Goal: Information Seeking & Learning: Learn about a topic

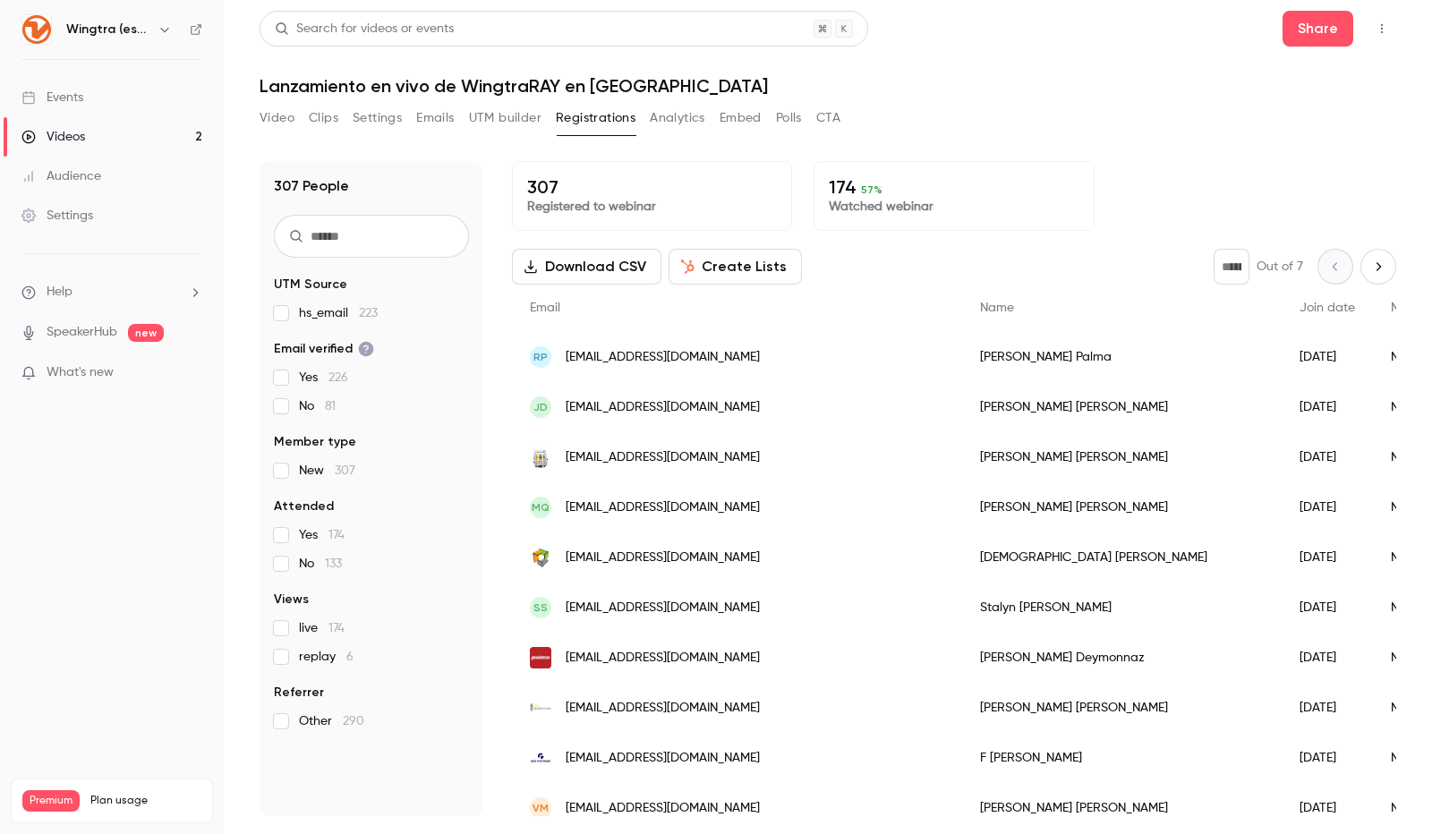
click at [272, 112] on button "Video" at bounding box center [277, 118] width 35 height 29
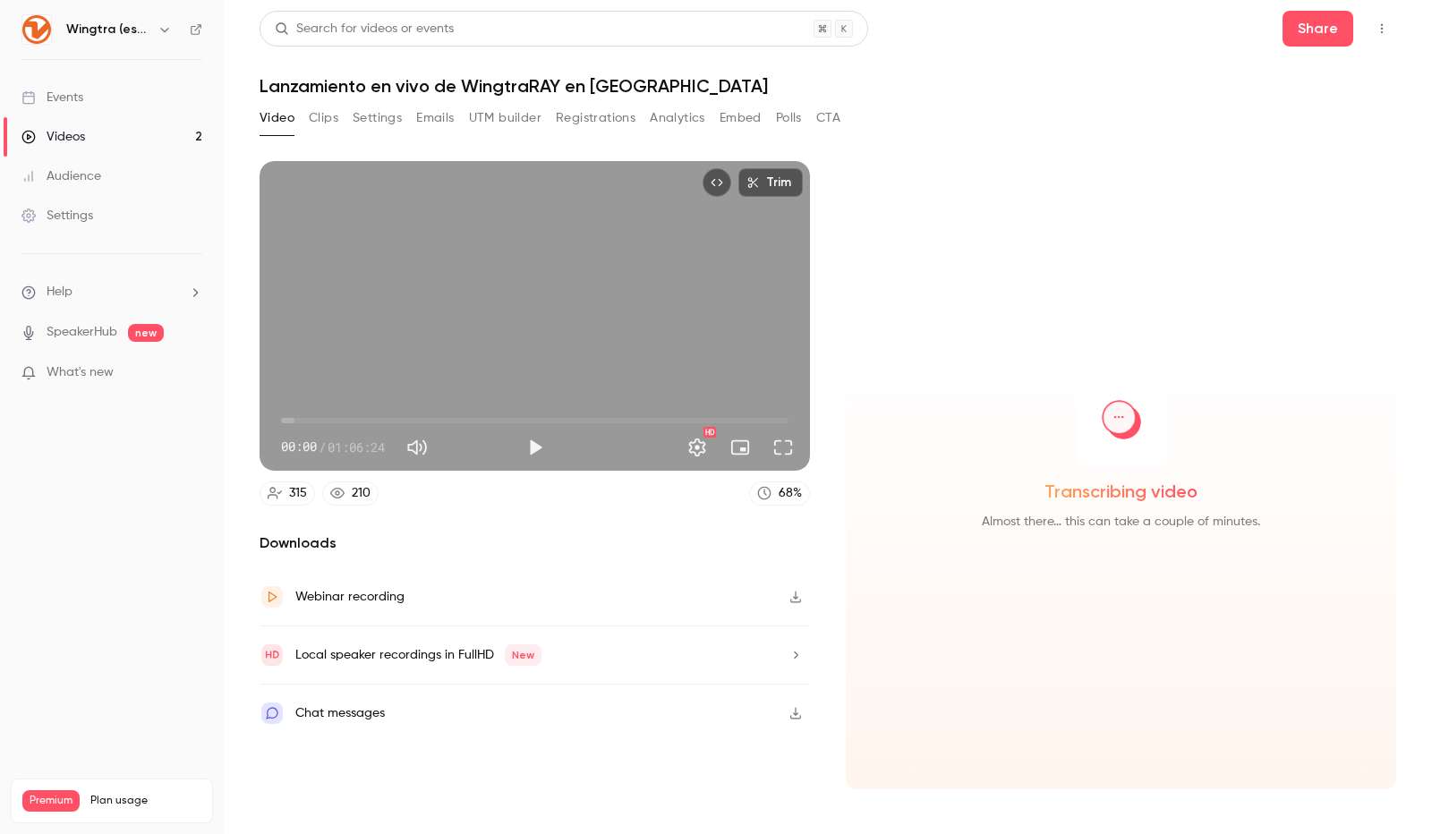
click at [320, 112] on button "Clips" at bounding box center [324, 118] width 30 height 29
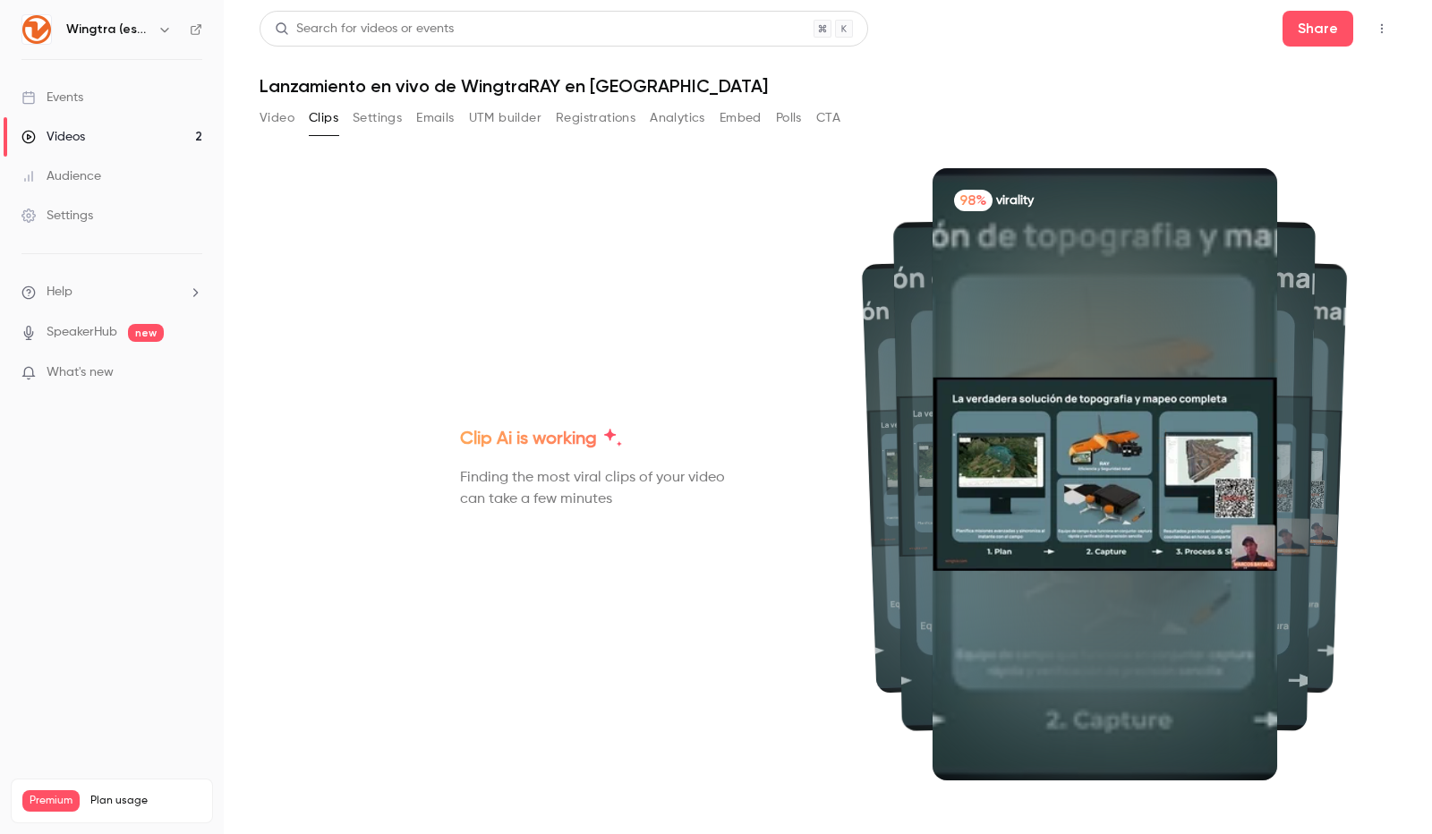
click at [1084, 502] on img at bounding box center [1104, 474] width 345 height 193
click at [1278, 473] on img at bounding box center [1169, 474] width 288 height 166
click at [1311, 447] on img at bounding box center [1169, 474] width 288 height 166
click at [872, 472] on img at bounding box center [989, 475] width 245 height 144
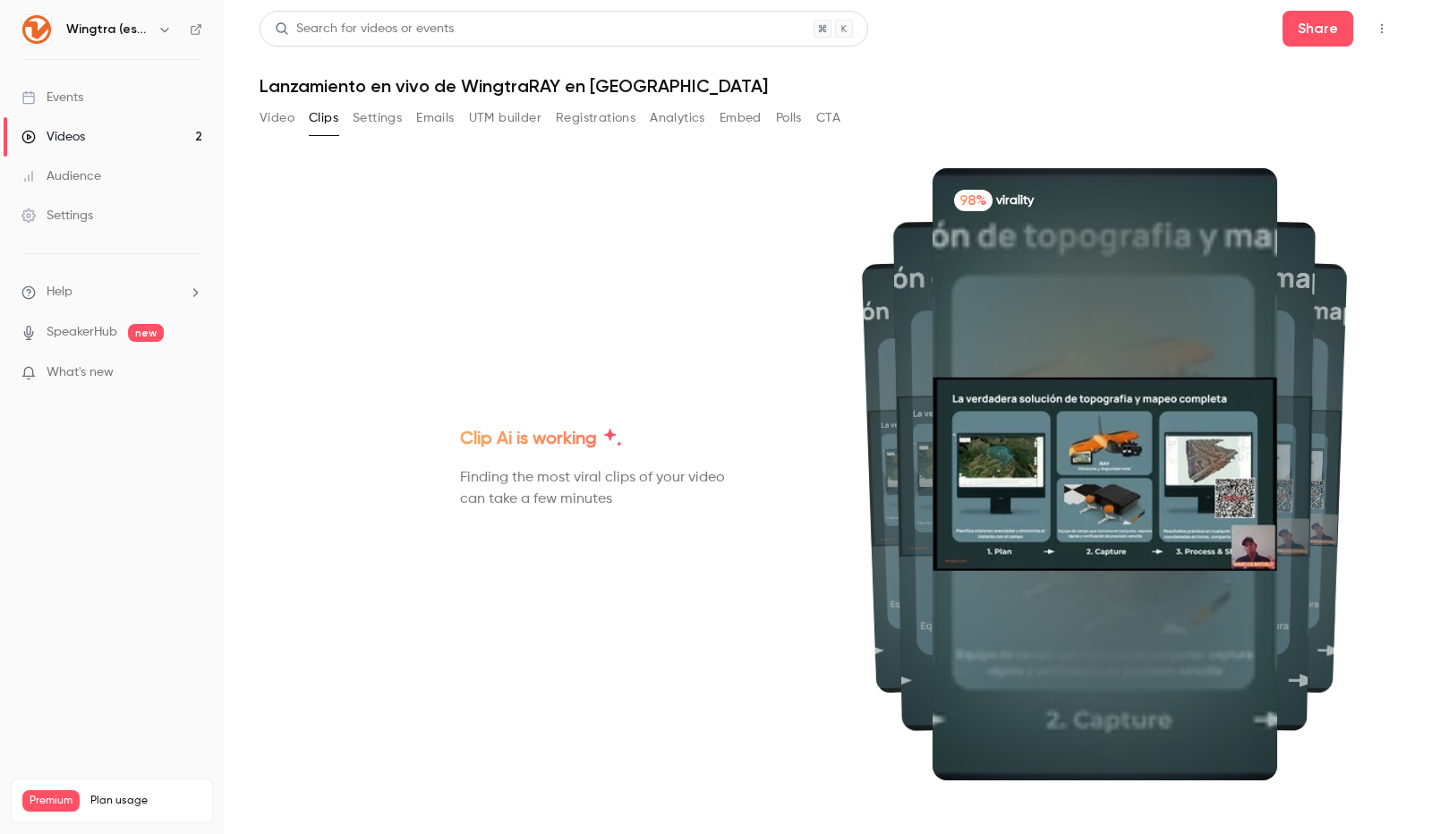
click at [685, 112] on button "Analytics" at bounding box center [677, 118] width 55 height 29
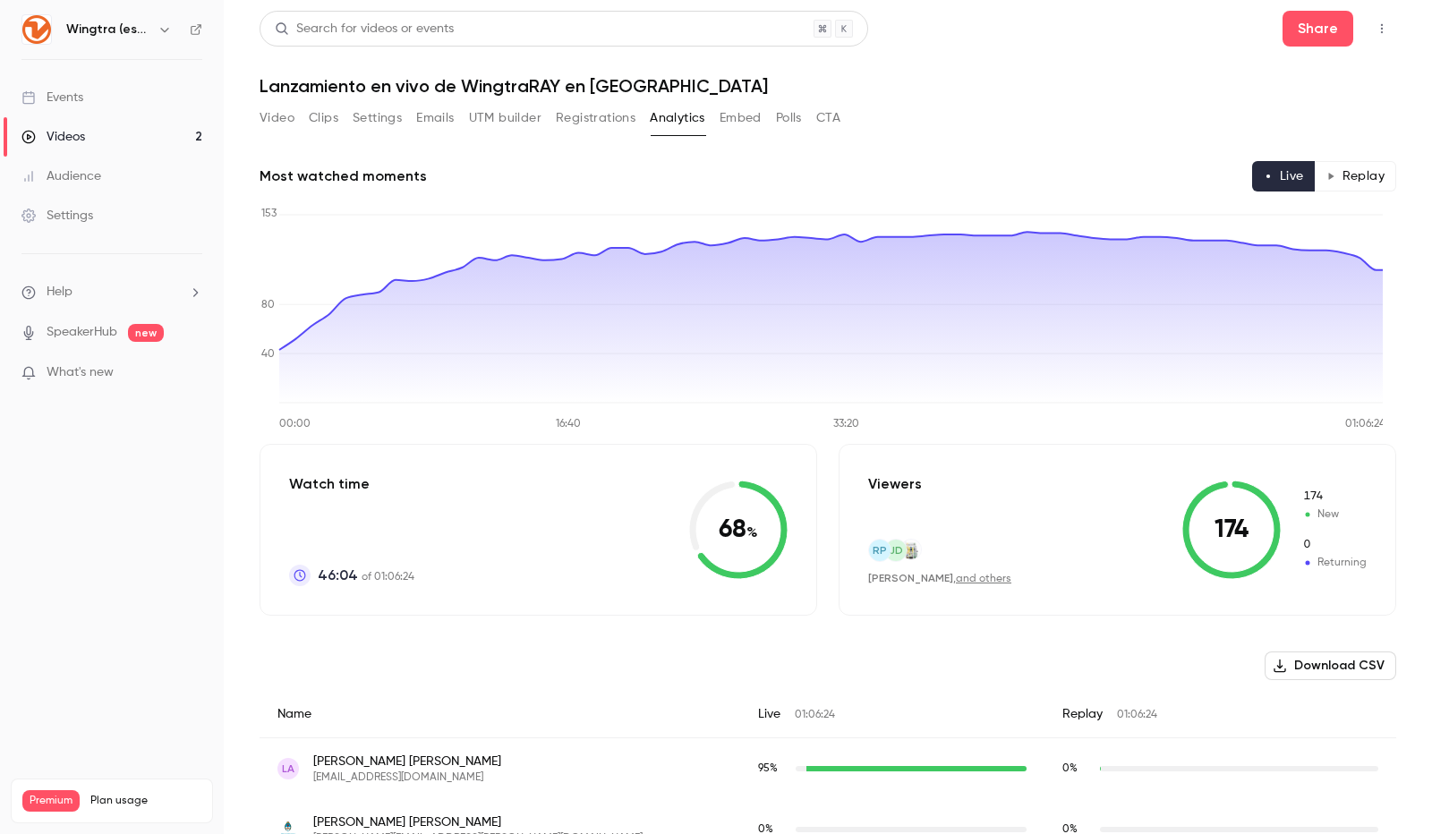
click at [755, 557] on icon at bounding box center [738, 530] width 98 height 98
click at [795, 716] on span "01:06:24" at bounding box center [815, 715] width 40 height 11
click at [740, 711] on div "Live 01:06:24" at bounding box center [892, 714] width 304 height 47
click at [329, 122] on button "Clips" at bounding box center [324, 118] width 30 height 29
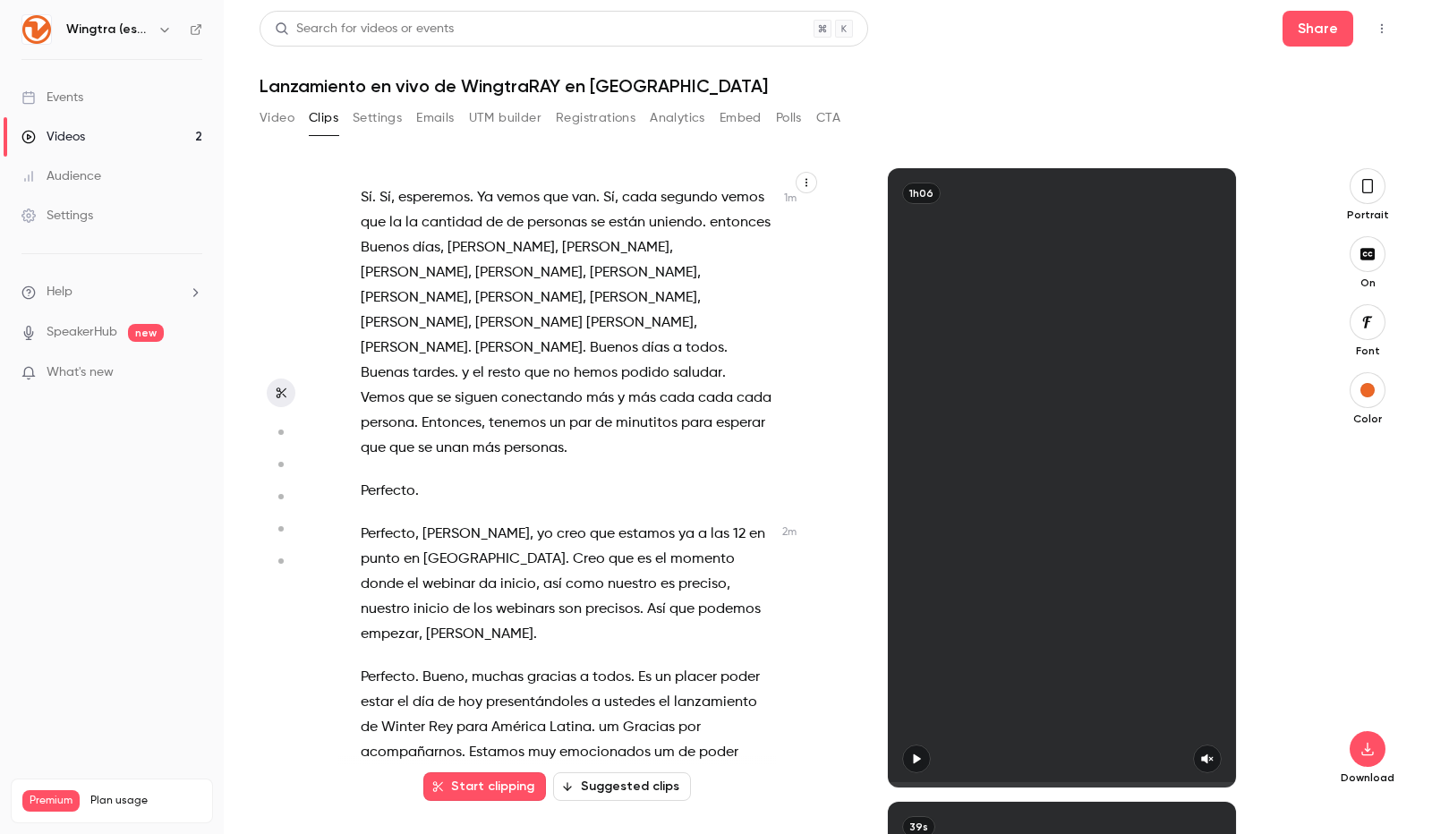
scroll to position [533, 0]
click at [634, 782] on button "Suggested clips" at bounding box center [622, 786] width 138 height 29
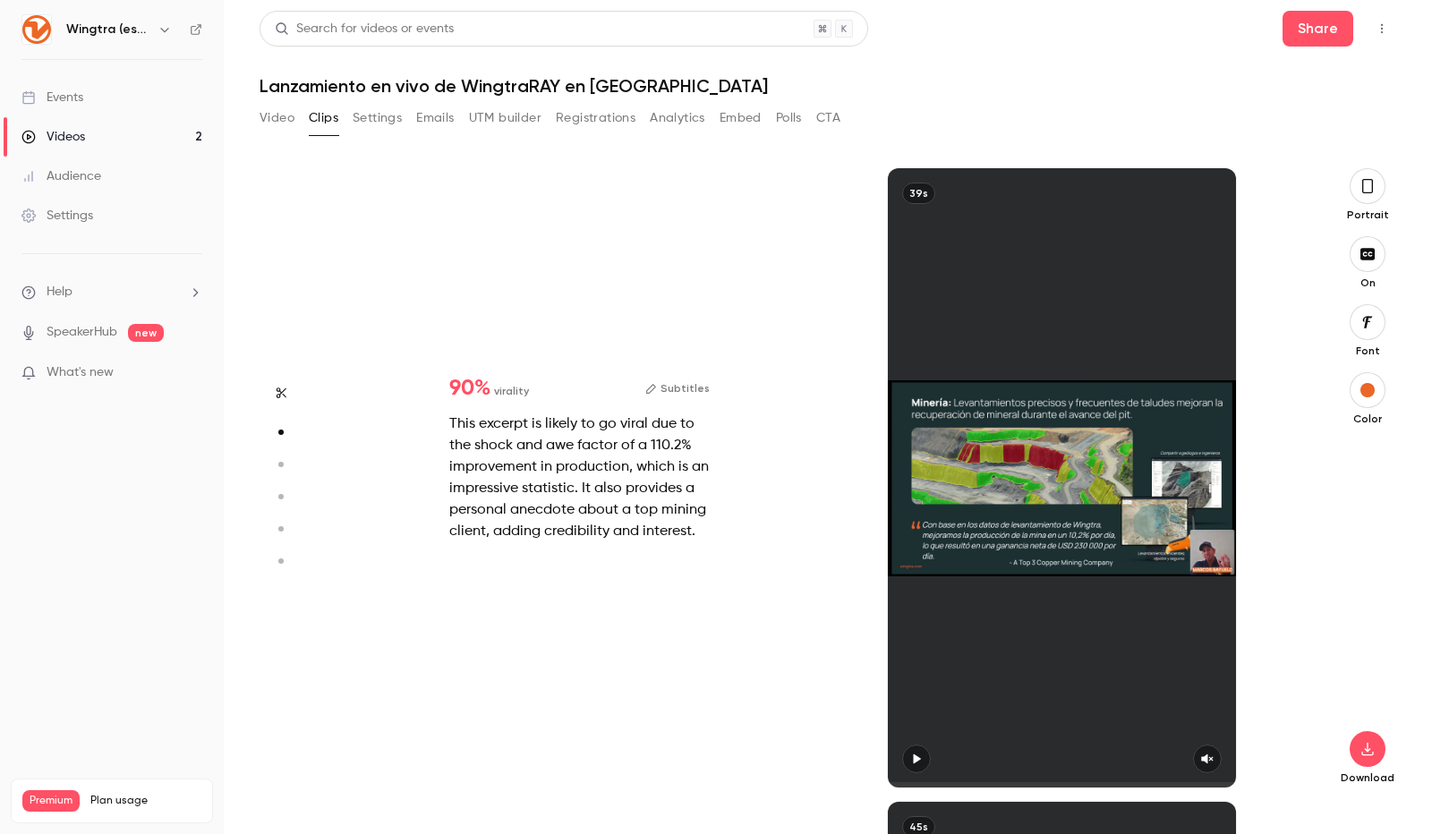
scroll to position [0, 0]
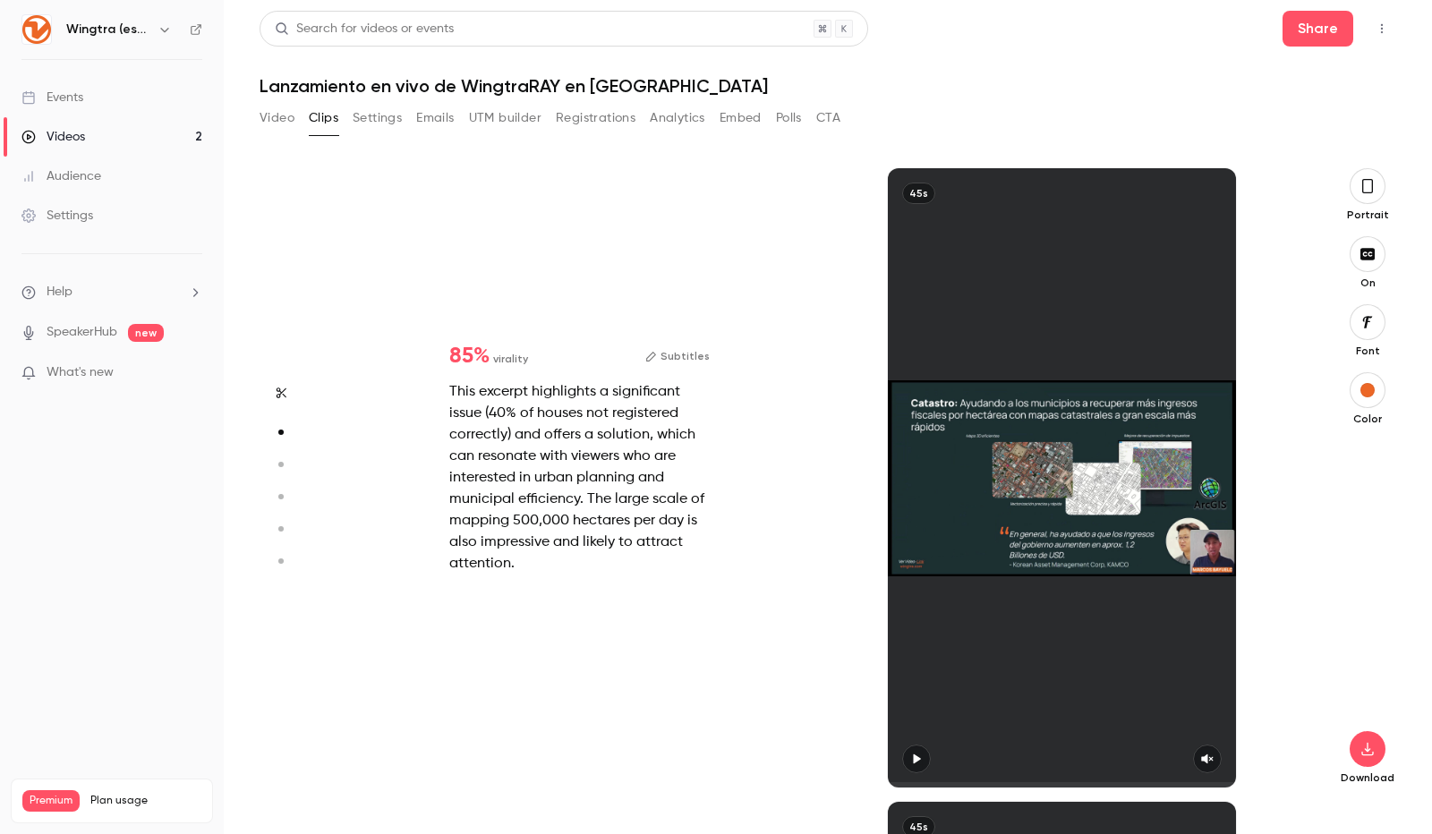
type input "*"
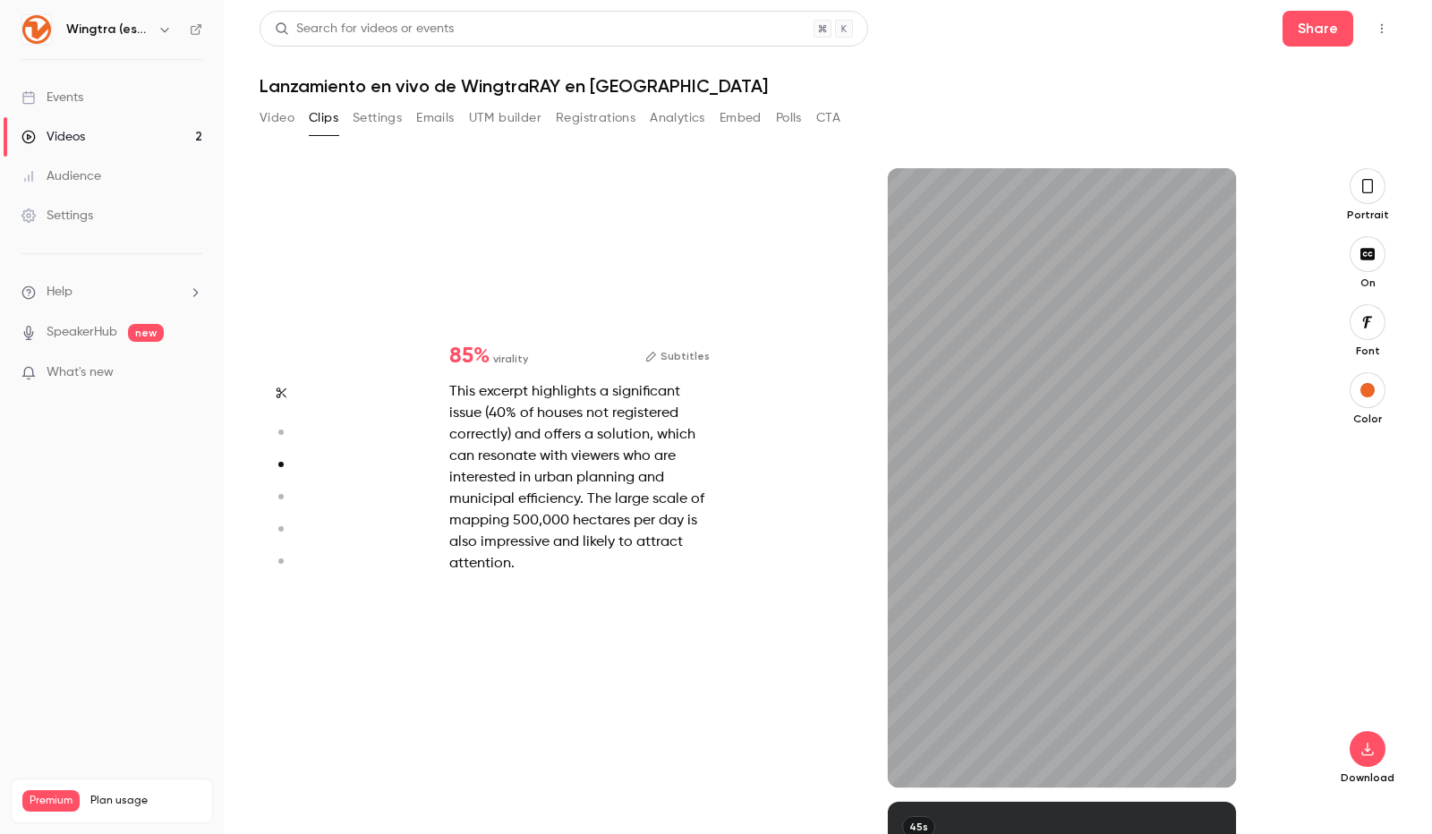
scroll to position [1267, 0]
type input "*"
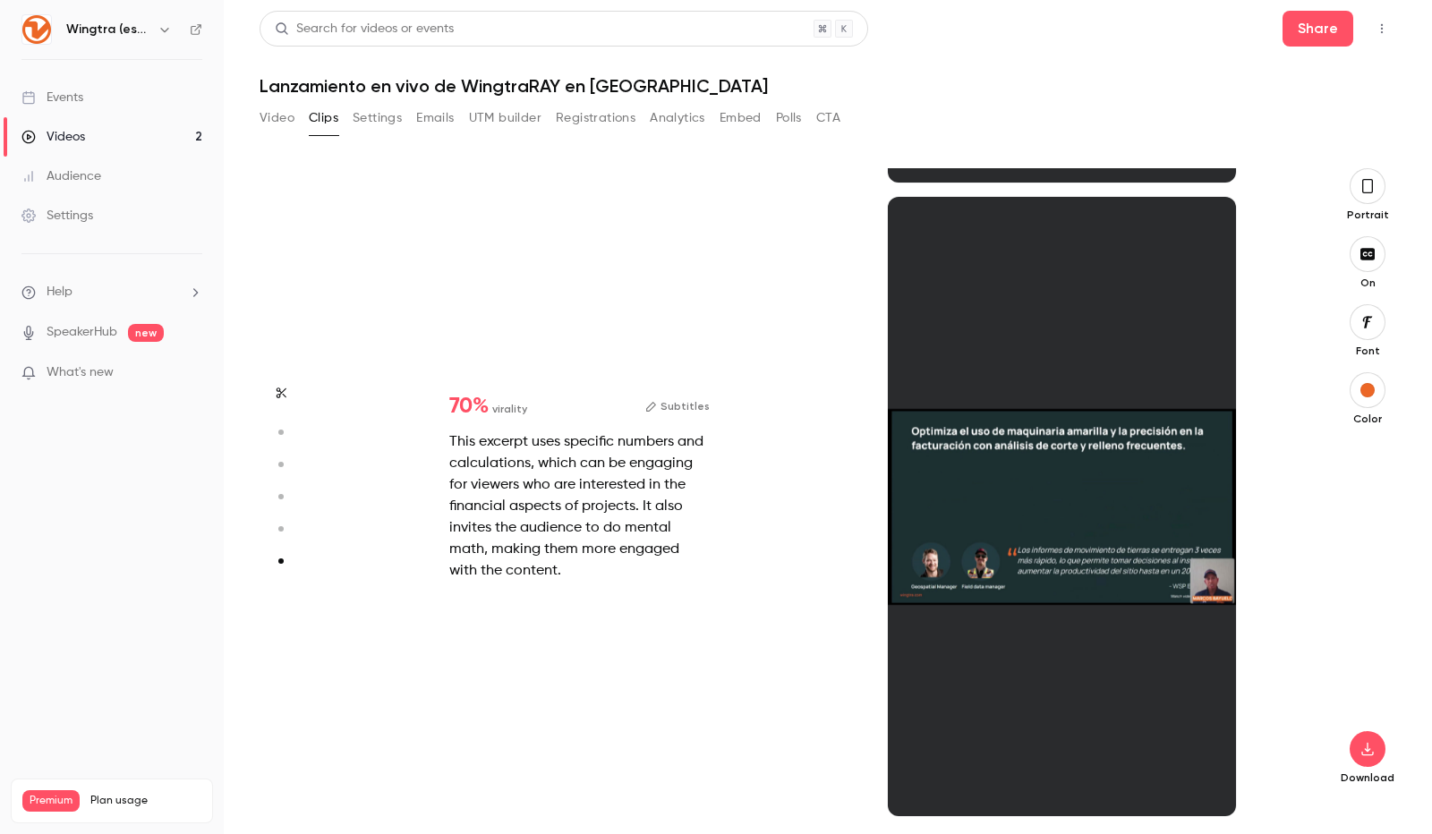
scroll to position [3139, 0]
click at [1378, 188] on button "button" at bounding box center [1367, 186] width 36 height 36
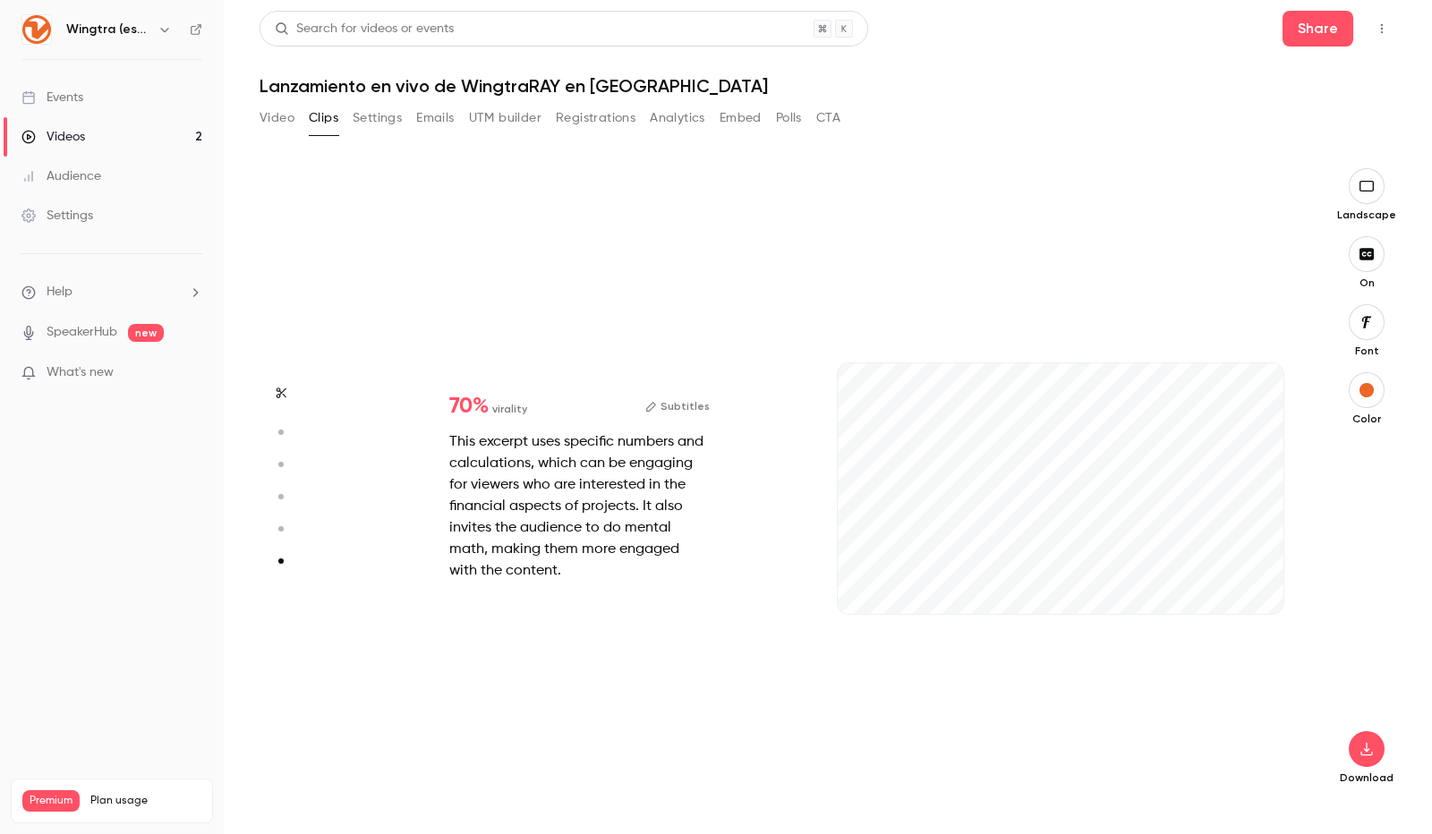
type input "*"
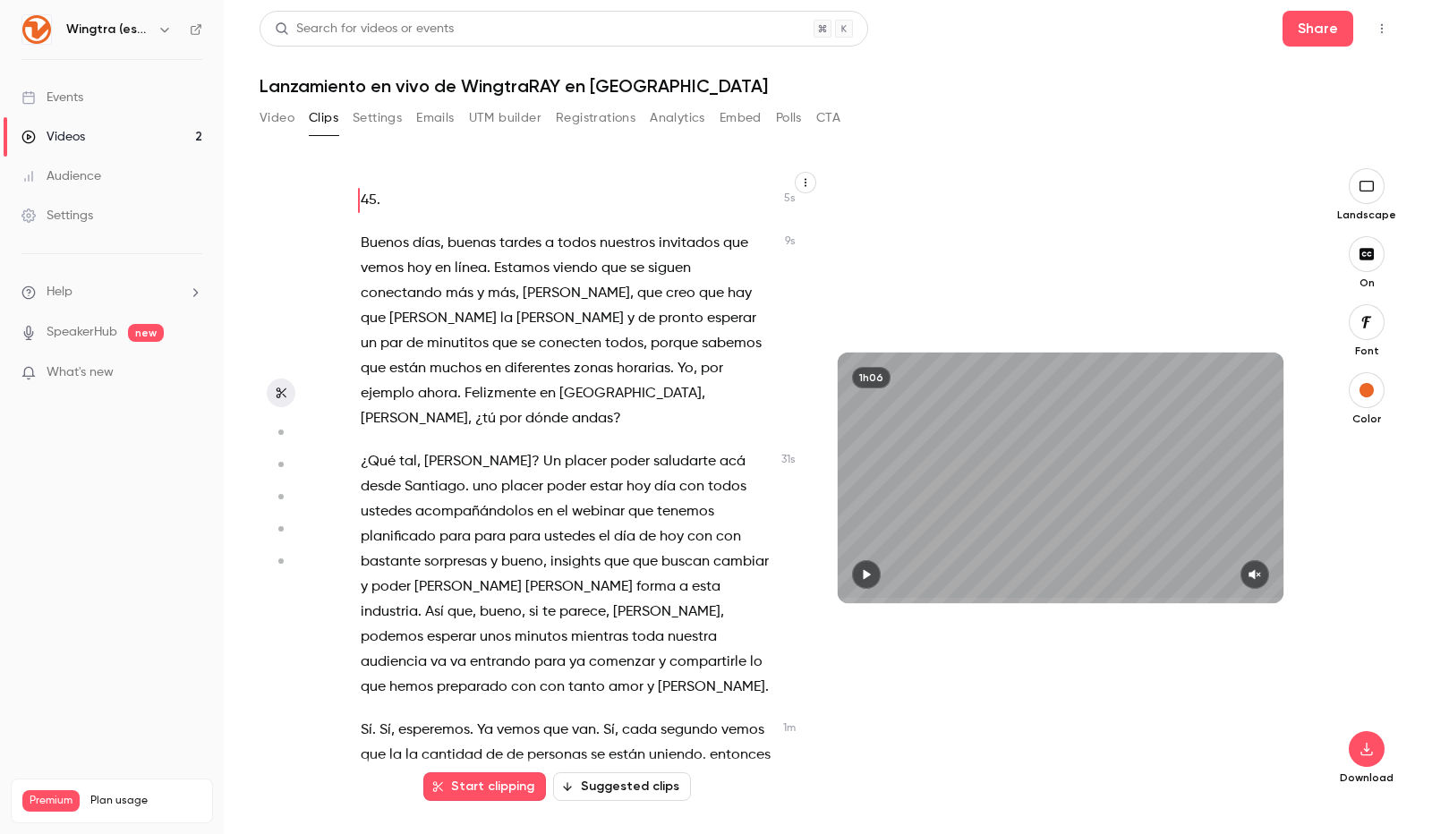
scroll to position [0, 0]
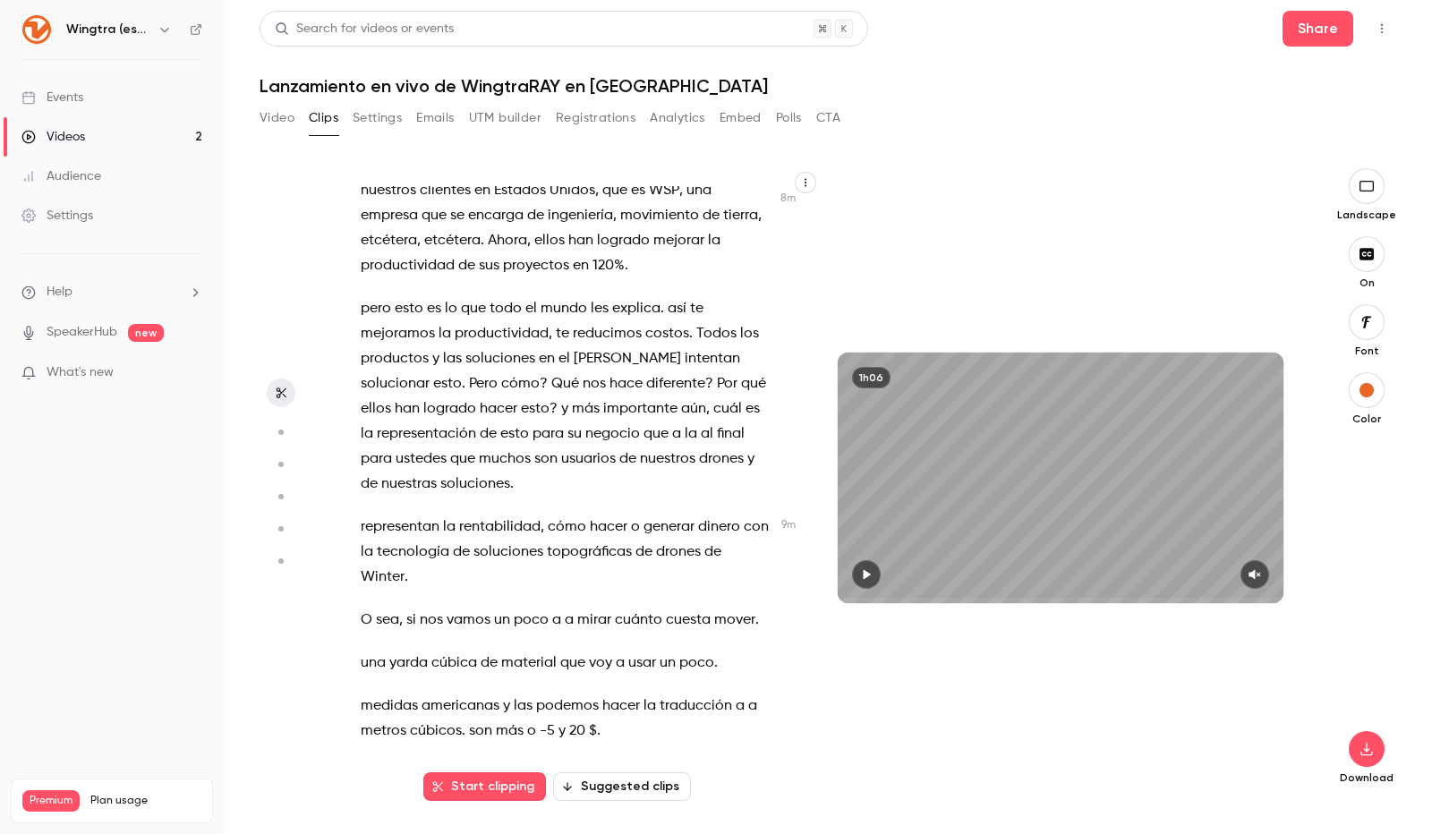
click at [640, 799] on button "Suggested clips" at bounding box center [622, 786] width 138 height 29
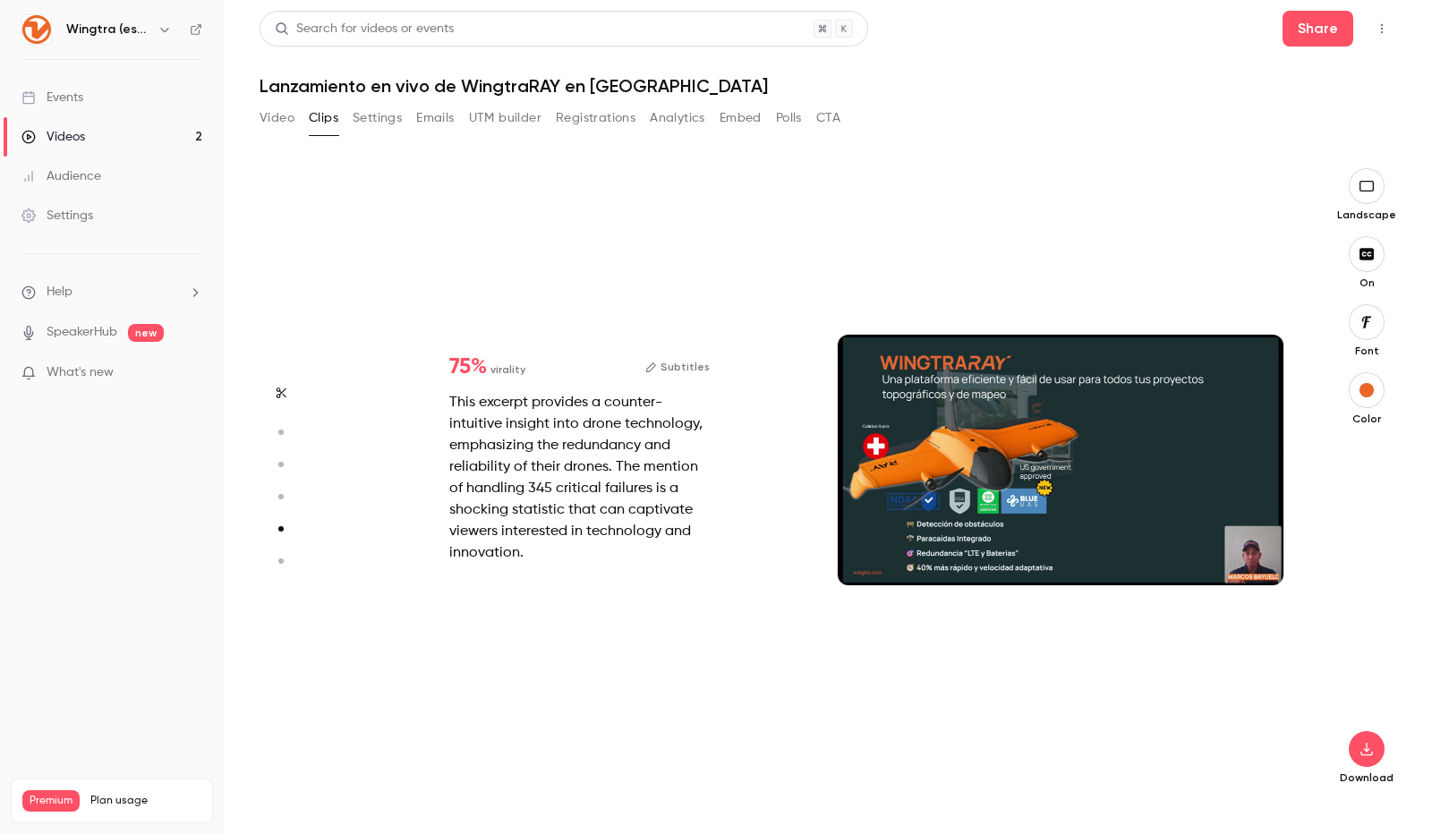
scroll to position [2681, 0]
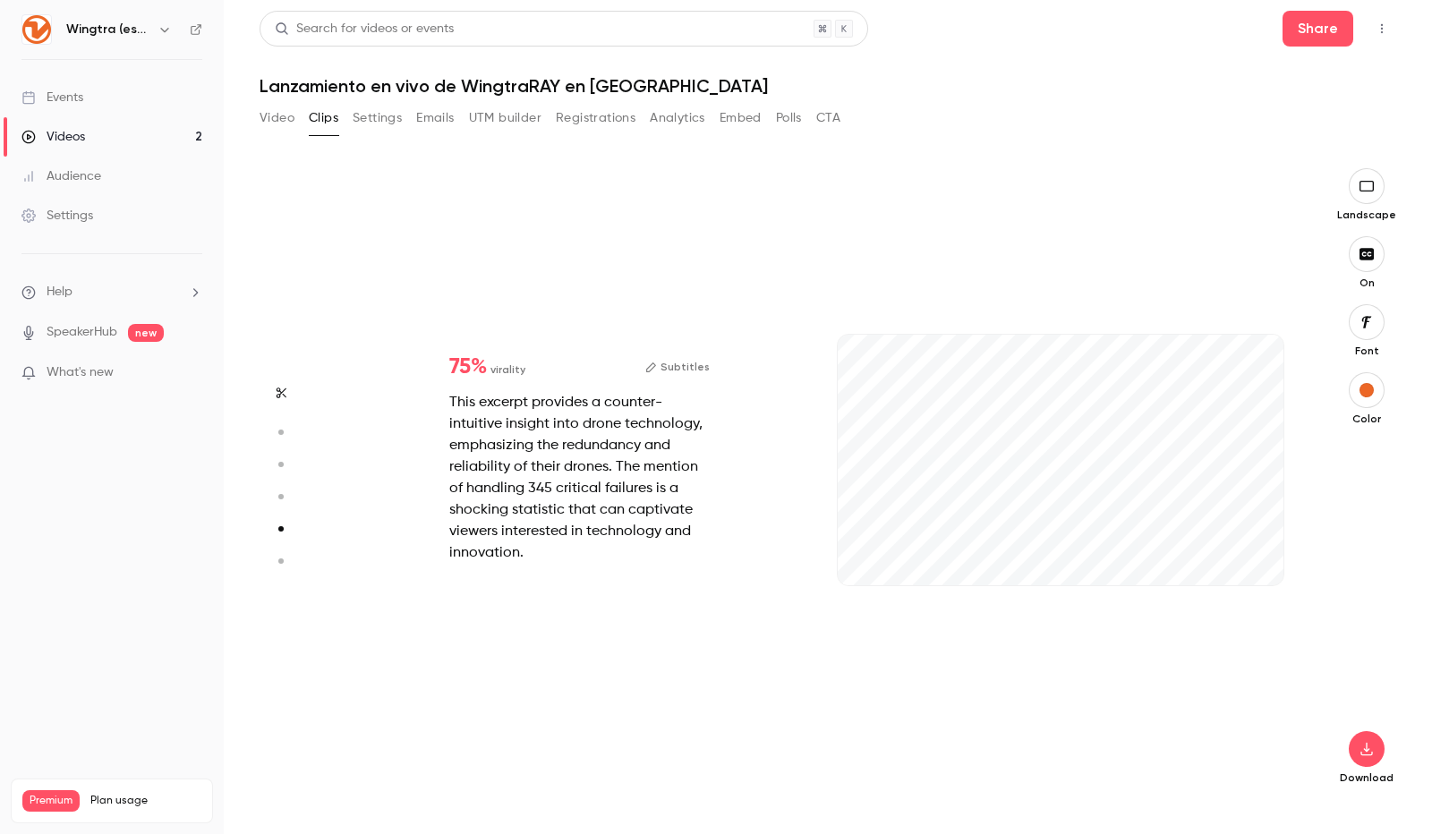
type input "*"
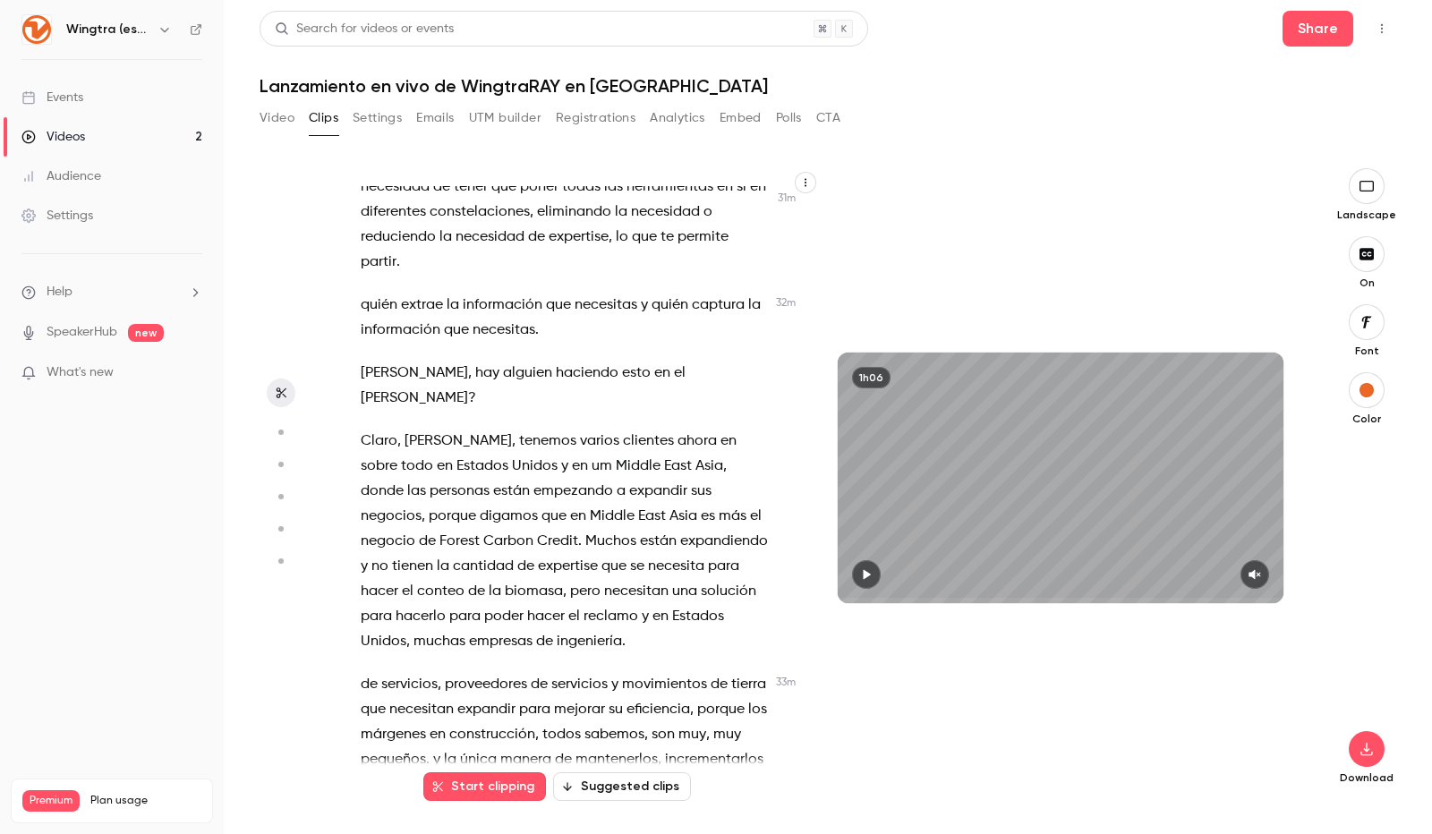
scroll to position [13811, 0]
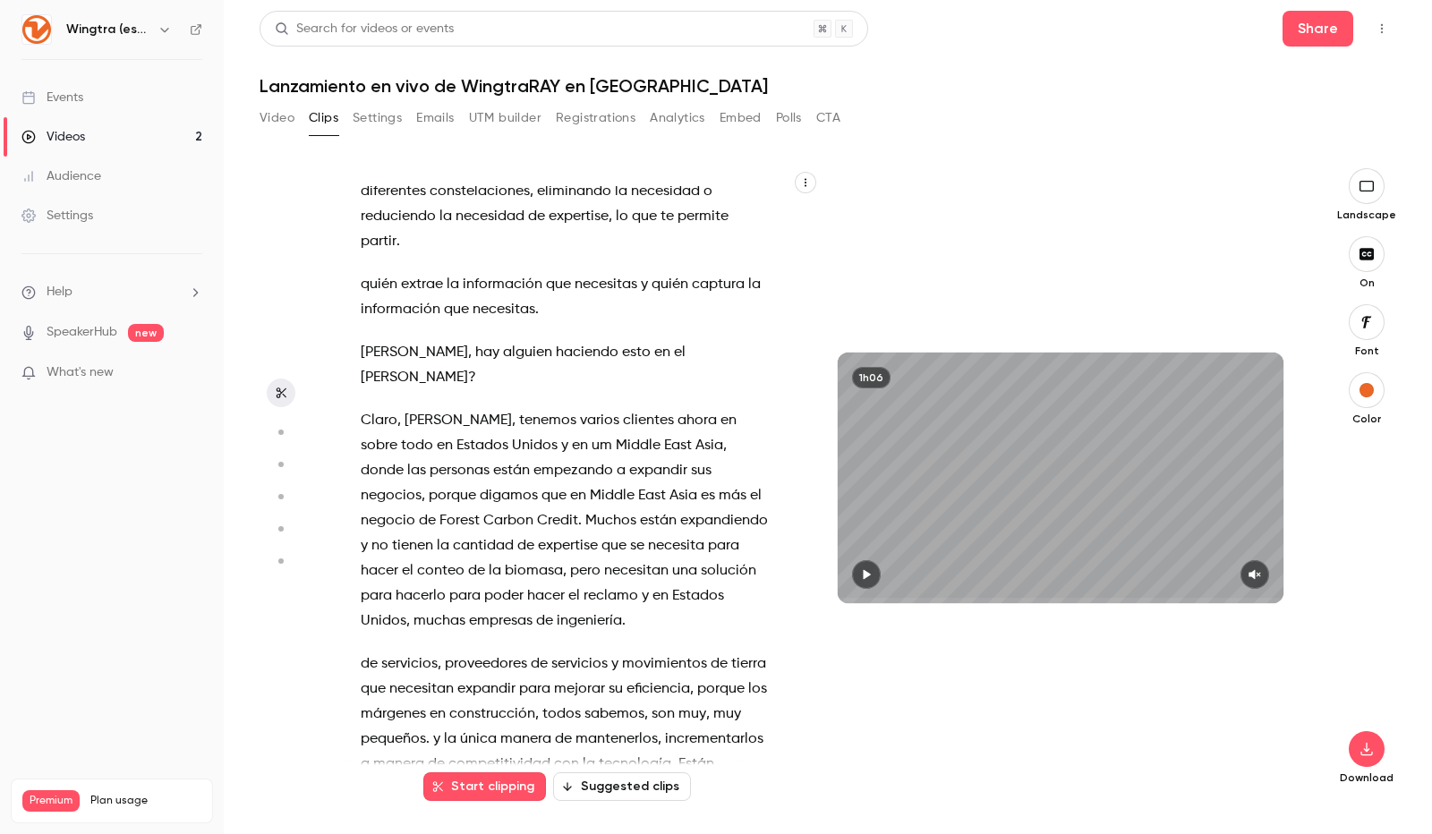
click at [482, 117] on button "UTM builder" at bounding box center [505, 118] width 72 height 29
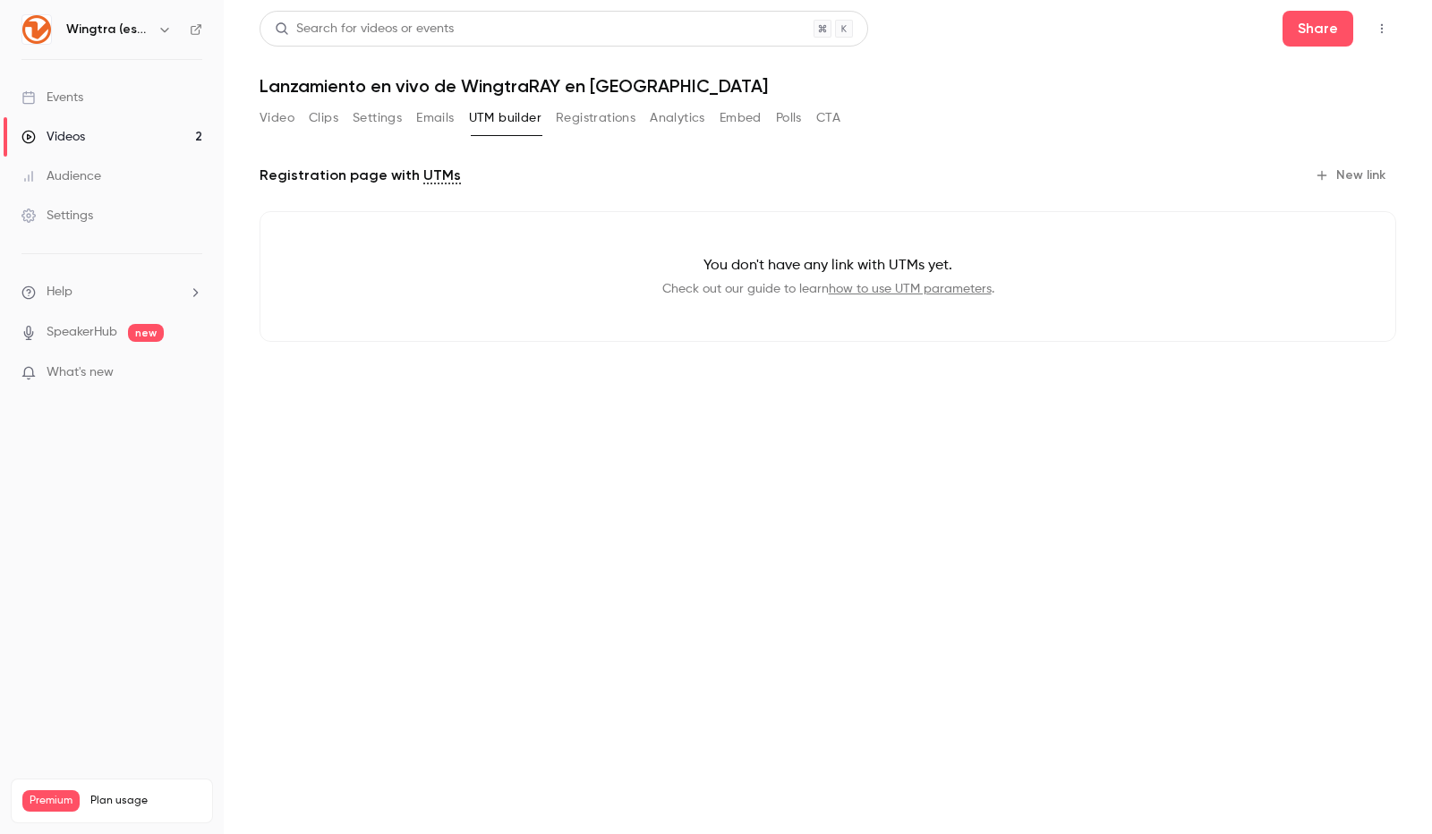
click at [580, 121] on button "Registrations" at bounding box center [596, 118] width 80 height 29
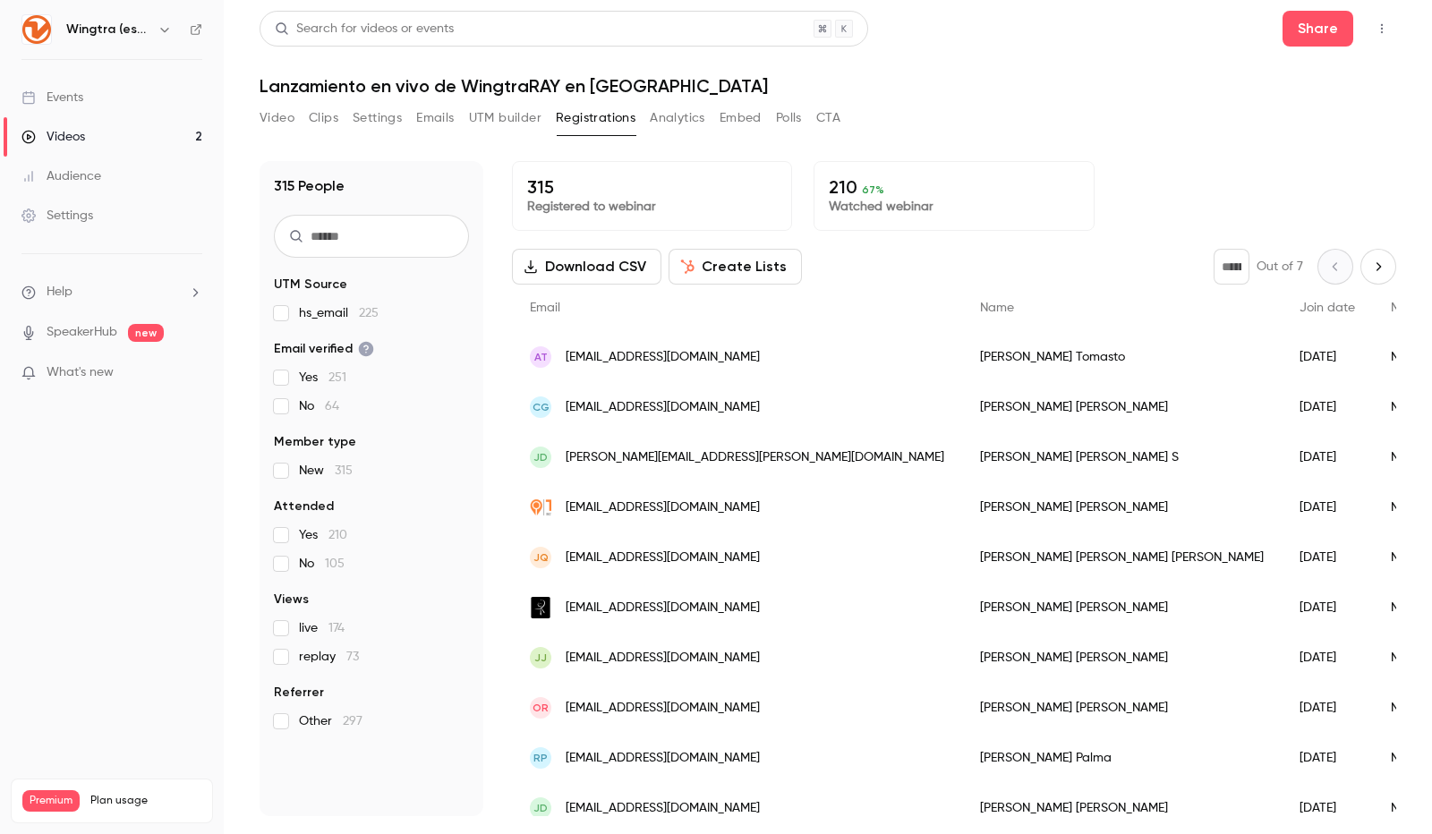
click at [780, 115] on button "Polls" at bounding box center [789, 118] width 26 height 29
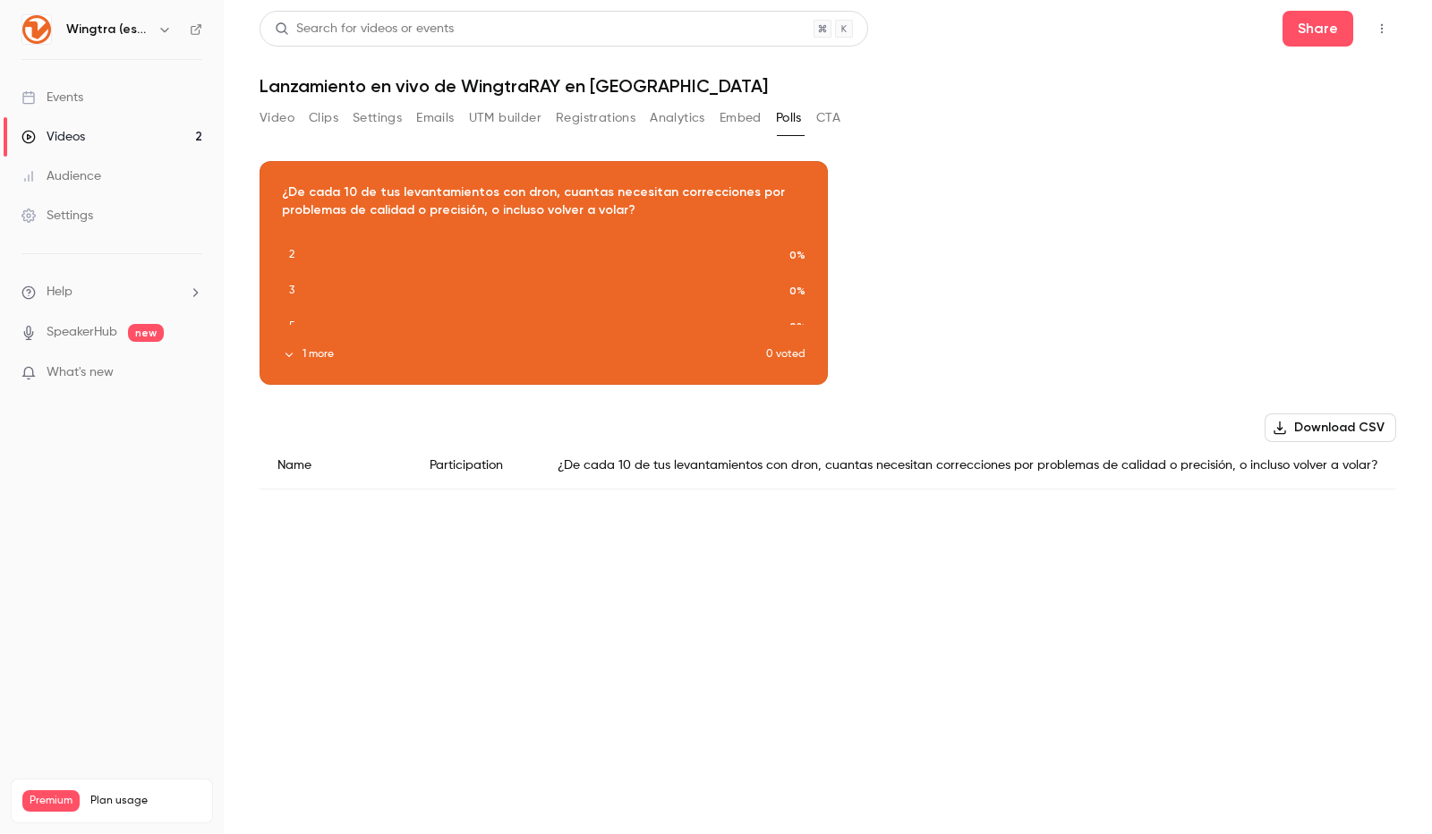
click at [730, 126] on button "Embed" at bounding box center [740, 118] width 42 height 29
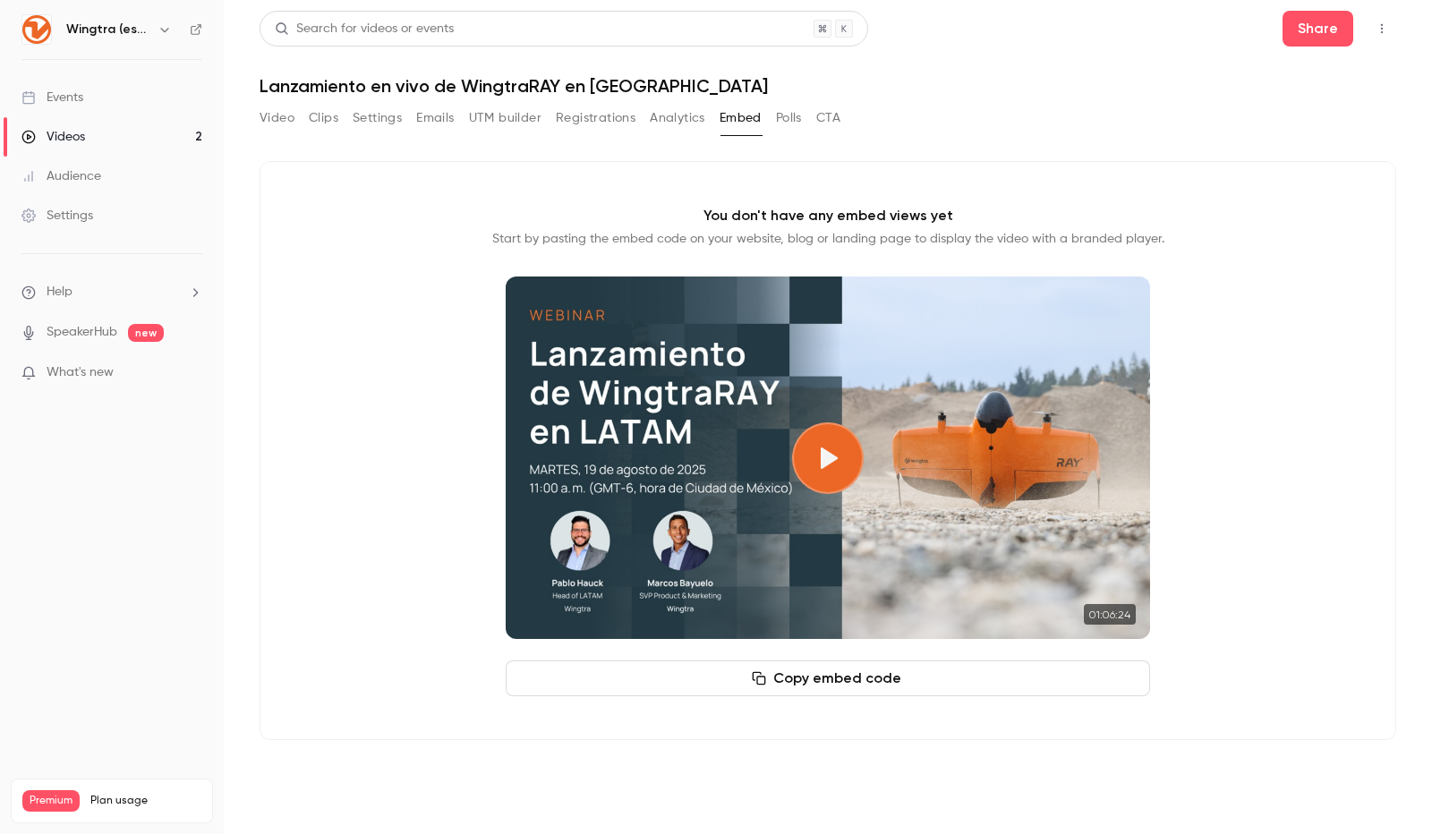
click at [272, 105] on button "Video" at bounding box center [277, 118] width 35 height 29
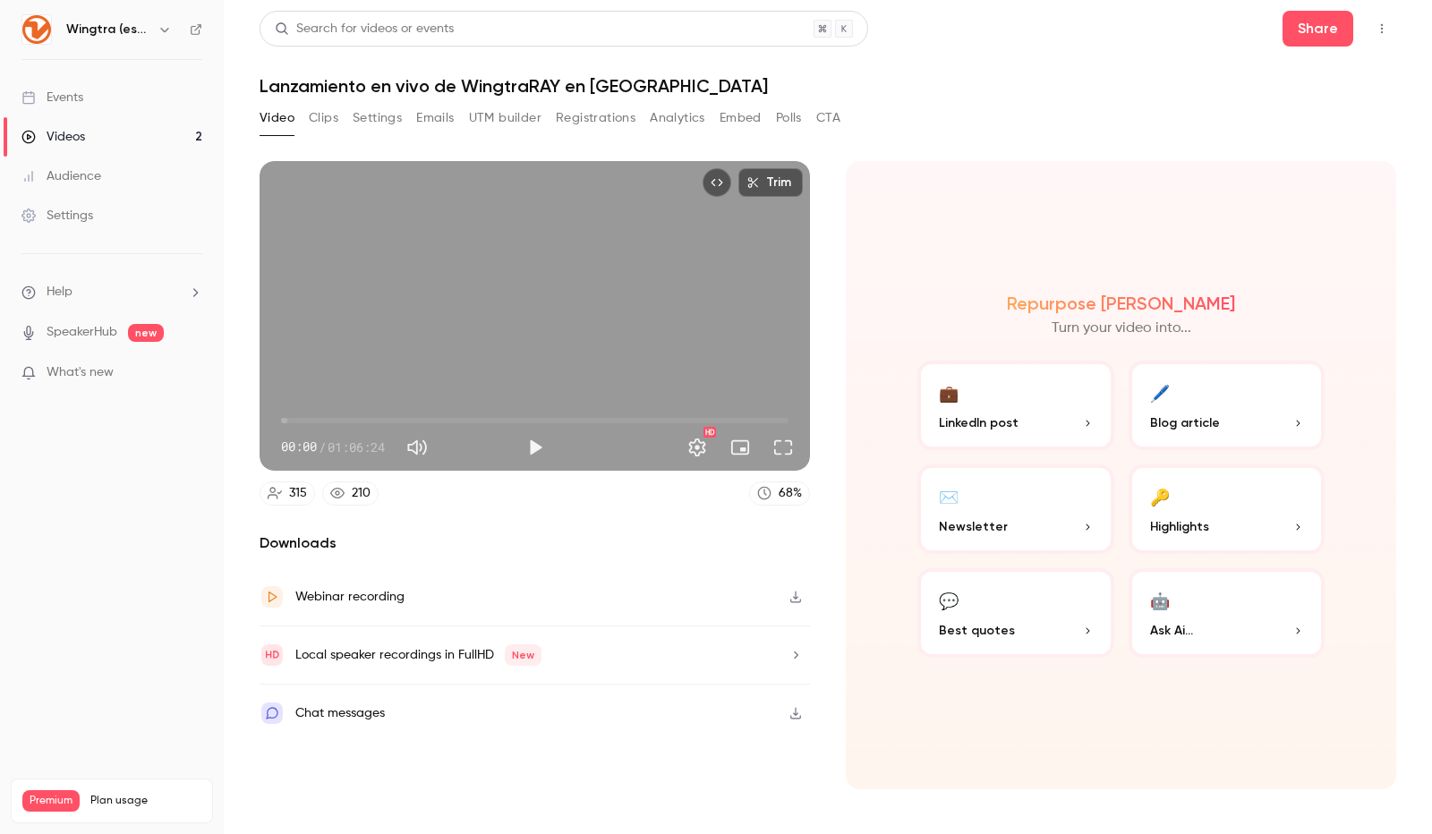
click at [1213, 504] on button "🔑 Highlights" at bounding box center [1226, 508] width 197 height 89
click at [1296, 527] on icon "button" at bounding box center [1297, 527] width 11 height 11
click at [1206, 521] on span "Highlights" at bounding box center [1179, 526] width 59 height 19
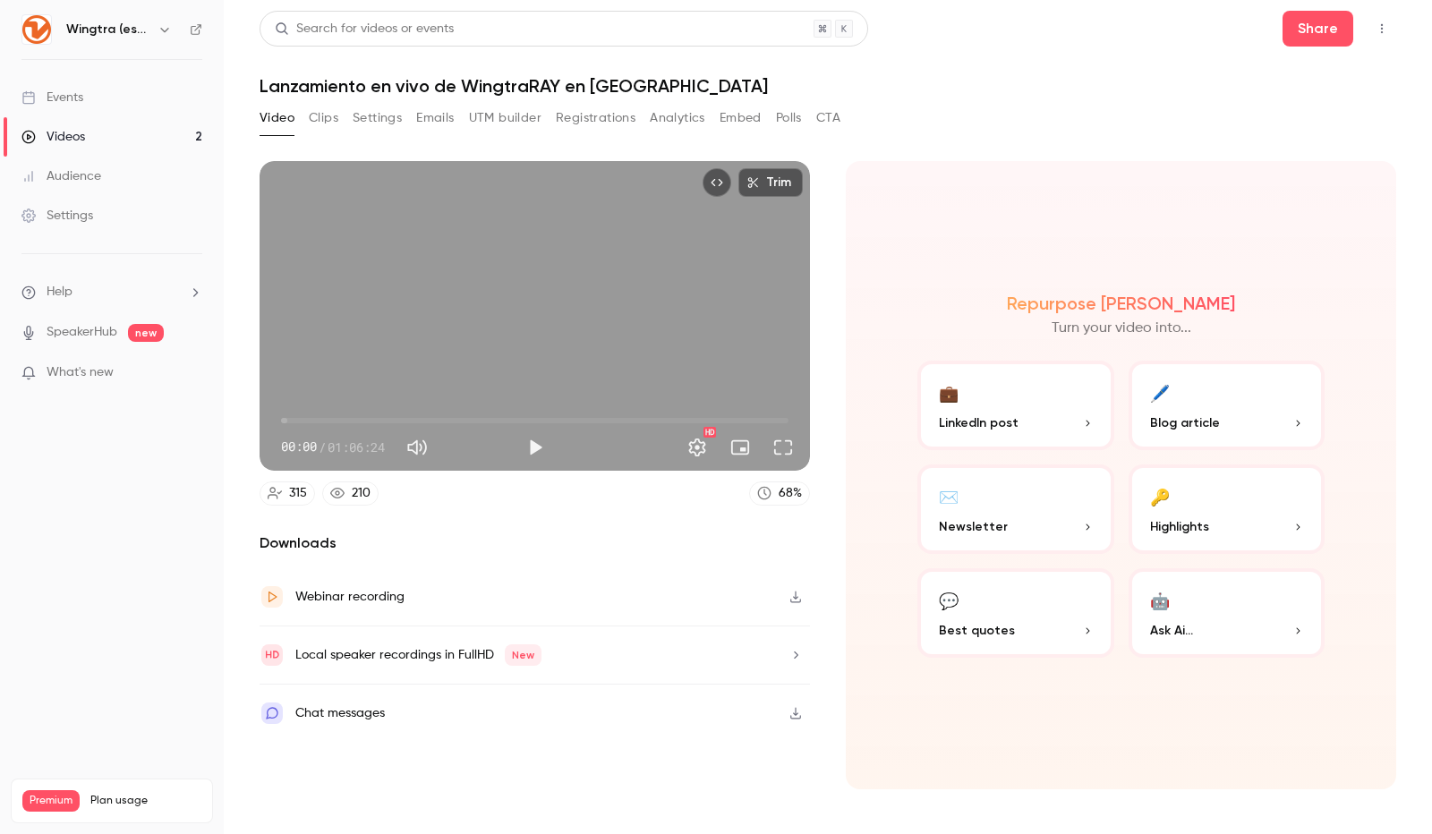
click at [1196, 626] on p "Ask Ai..." at bounding box center [1227, 630] width 154 height 19
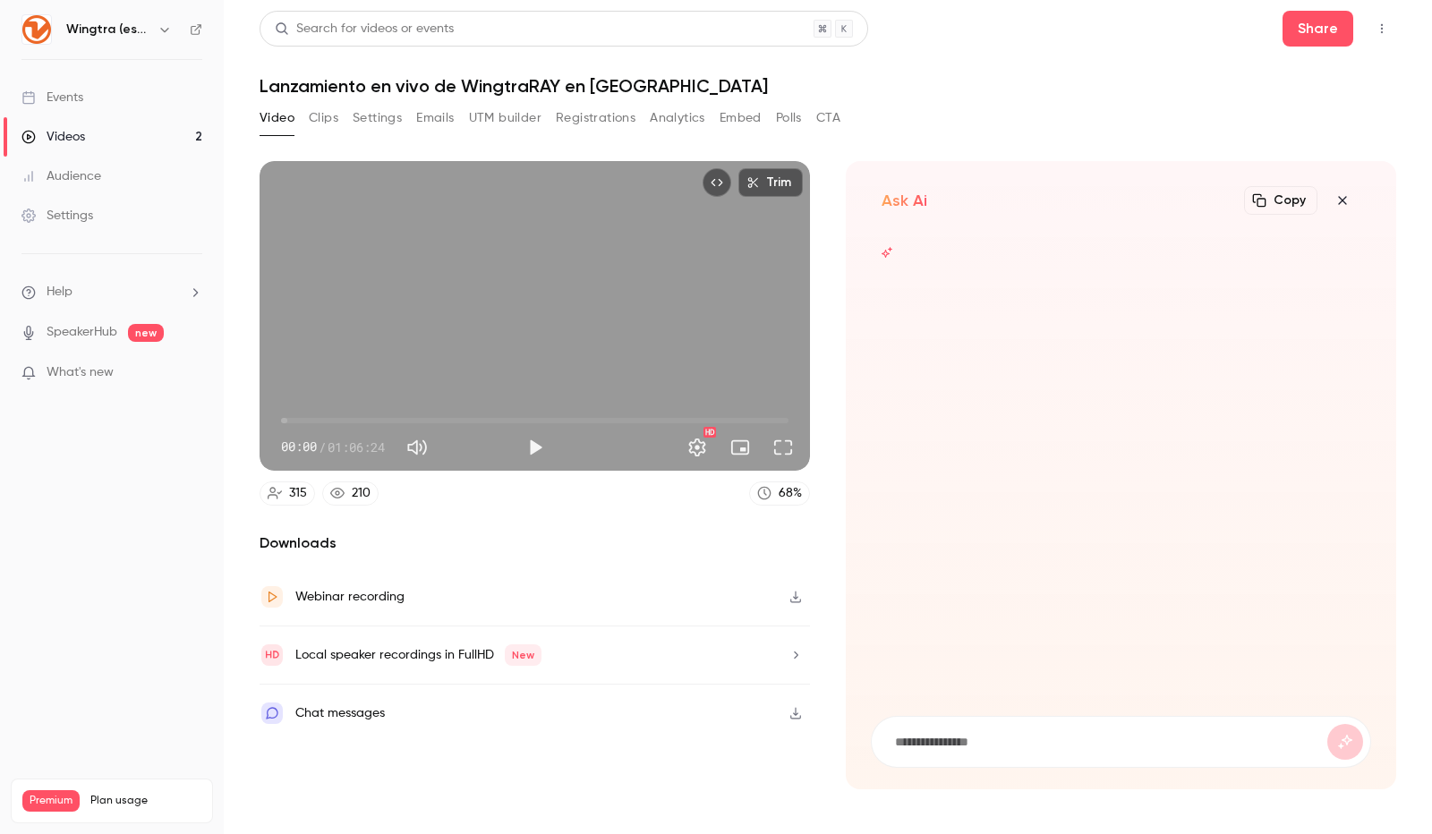
click at [1342, 202] on icon "button" at bounding box center [1342, 200] width 21 height 14
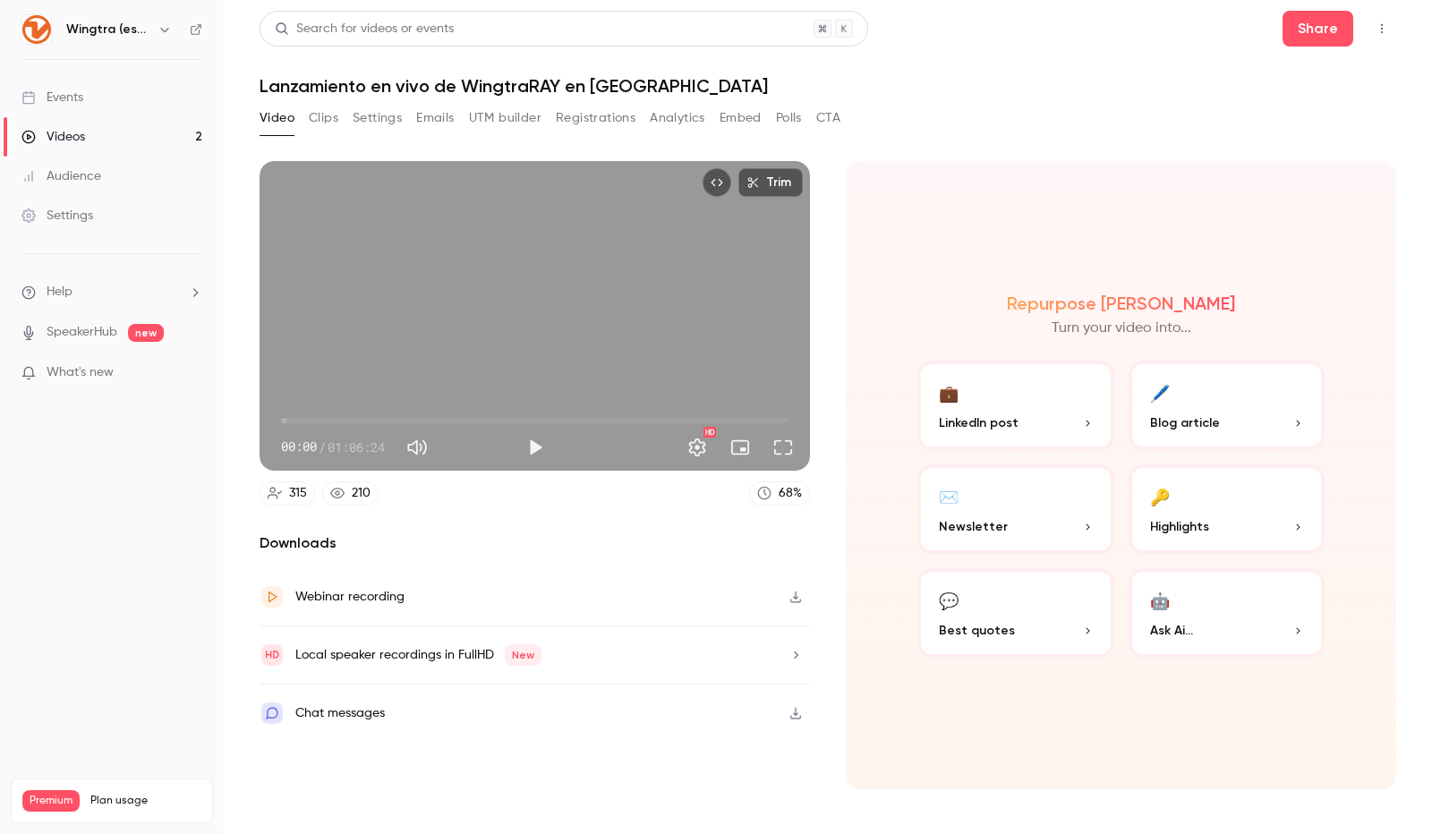
click at [1237, 527] on p "Highlights" at bounding box center [1227, 526] width 154 height 19
click at [1264, 595] on button "🤖 Ask Ai..." at bounding box center [1226, 612] width 197 height 89
click at [1294, 535] on p "Highlights" at bounding box center [1227, 526] width 154 height 19
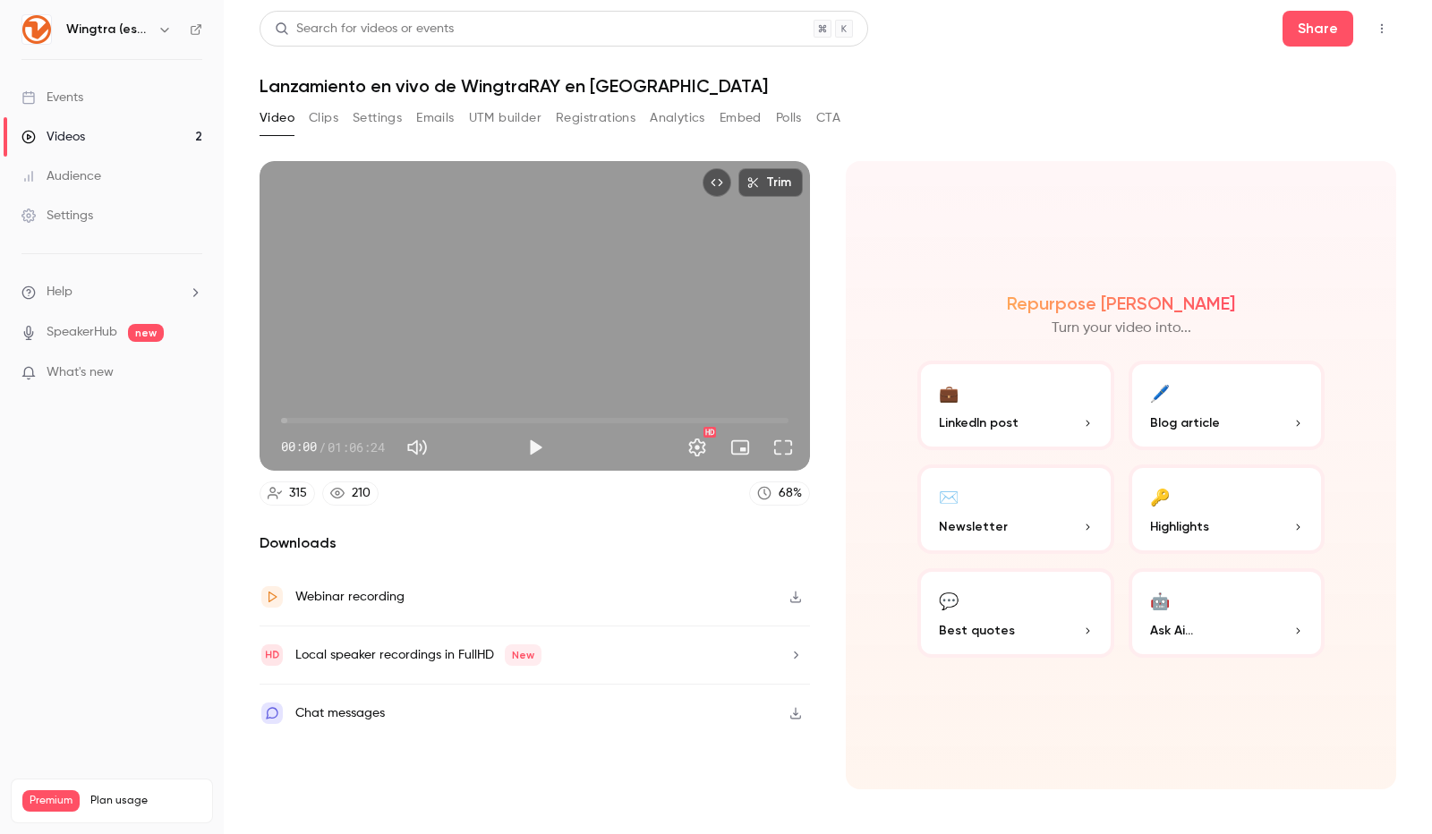
click at [1289, 502] on button "🔑 Highlights" at bounding box center [1226, 508] width 197 height 89
click at [1254, 610] on button "🤖 Ask Ai..." at bounding box center [1226, 612] width 197 height 89
